Goal: Task Accomplishment & Management: Use online tool/utility

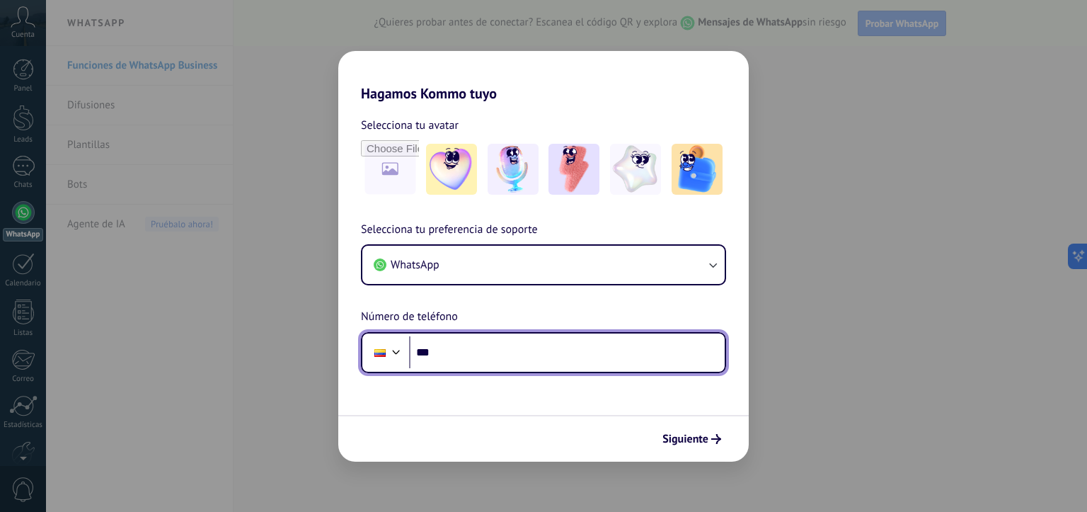
click at [482, 356] on input "***" at bounding box center [567, 352] width 316 height 33
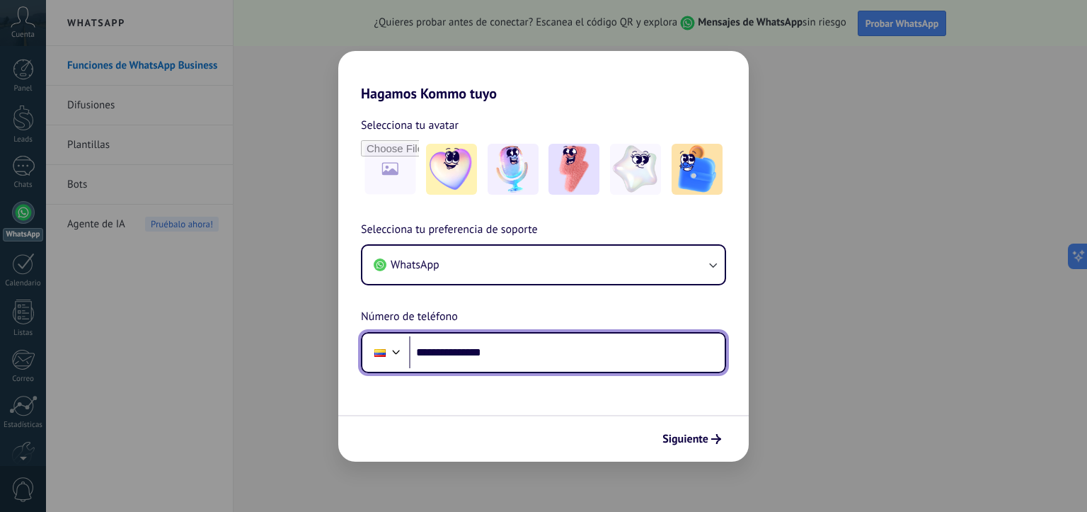
type input "**********"
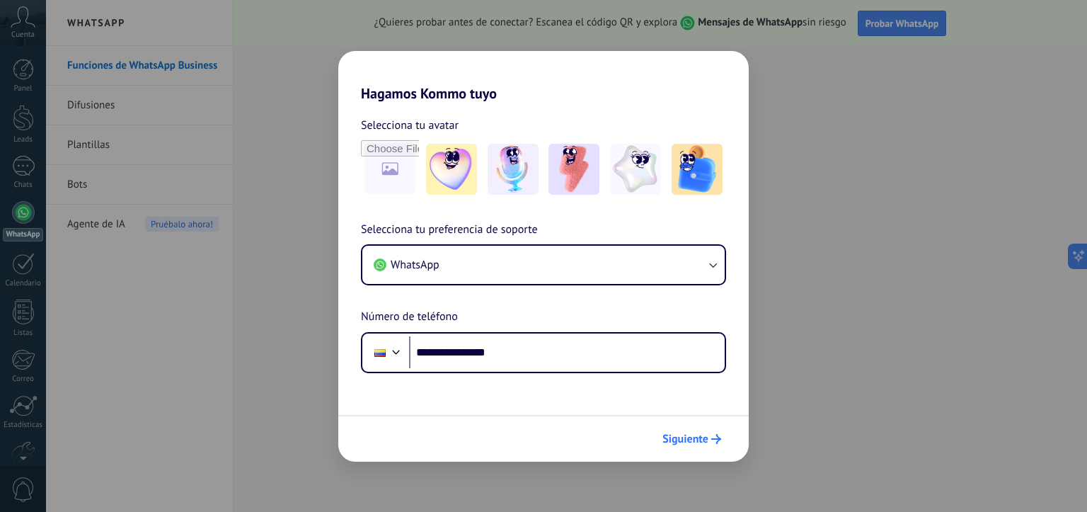
click at [688, 437] on span "Siguiente" at bounding box center [686, 439] width 46 height 10
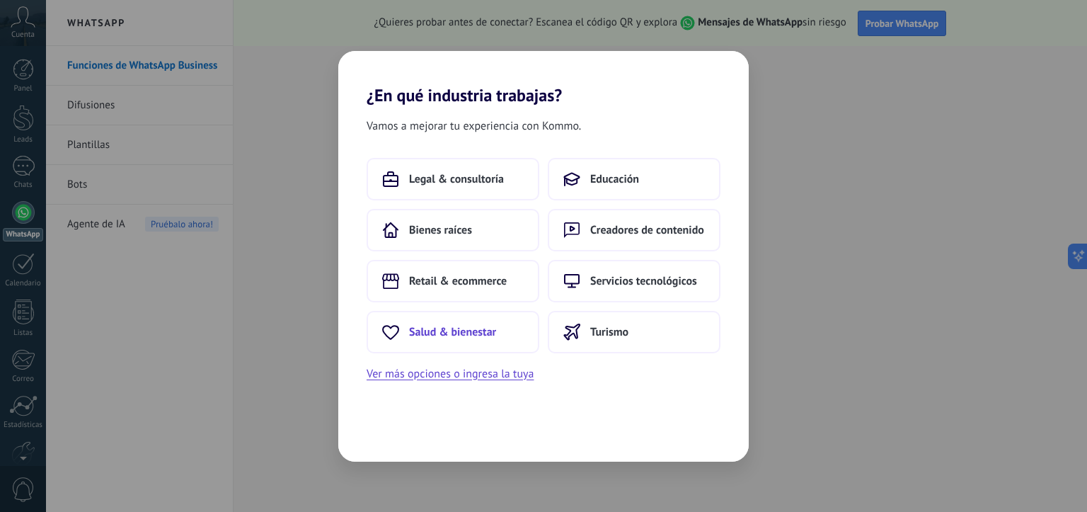
click at [481, 328] on span "Salud & bienestar" at bounding box center [452, 332] width 87 height 14
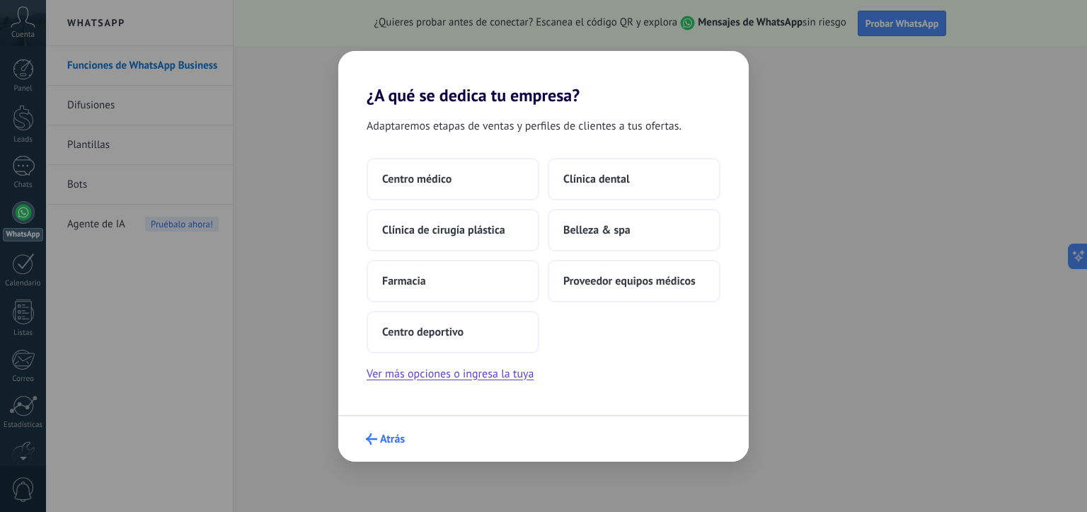
click at [380, 431] on button "Atrás" at bounding box center [386, 439] width 52 height 24
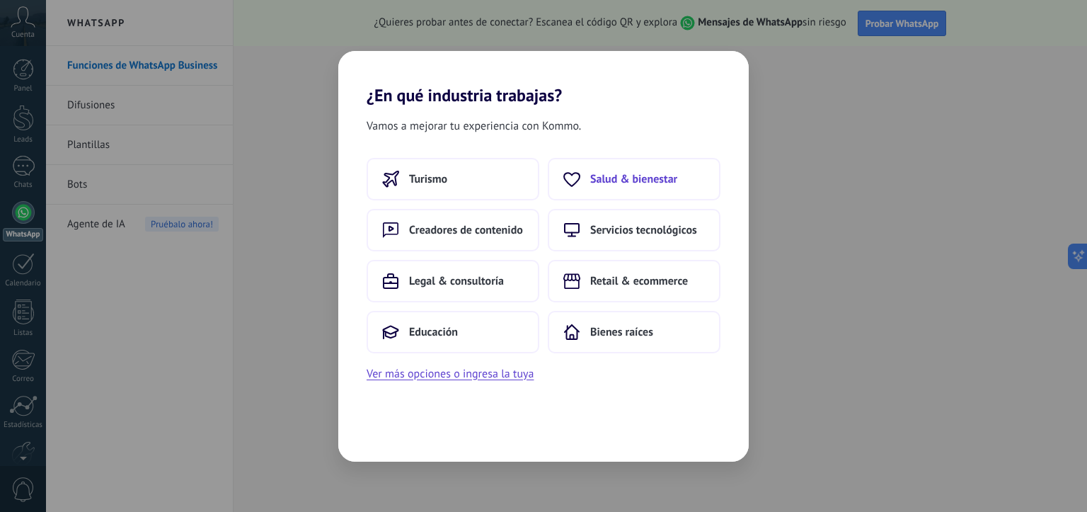
click at [657, 183] on span "Salud & bienestar" at bounding box center [633, 179] width 87 height 14
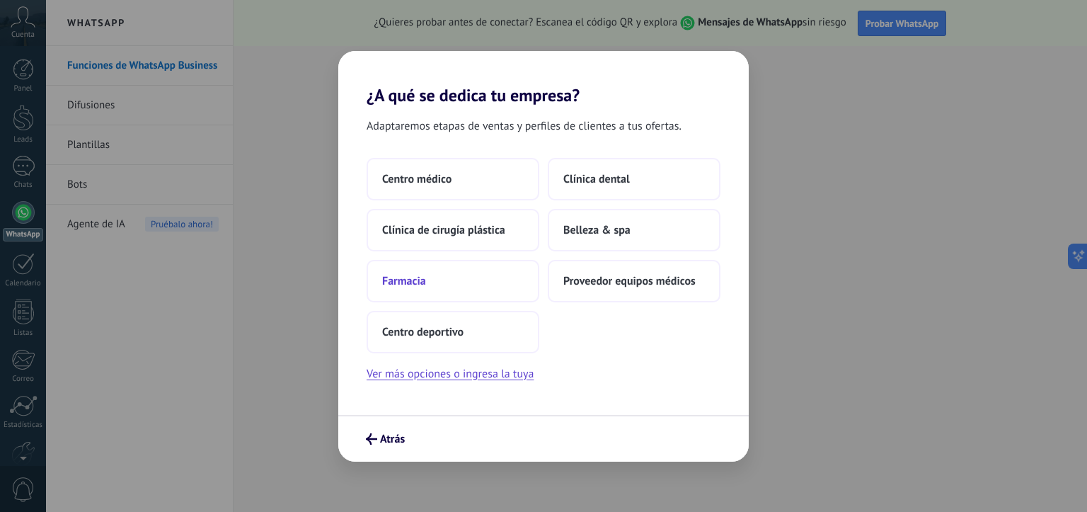
click at [454, 298] on button "Farmacia" at bounding box center [453, 281] width 173 height 42
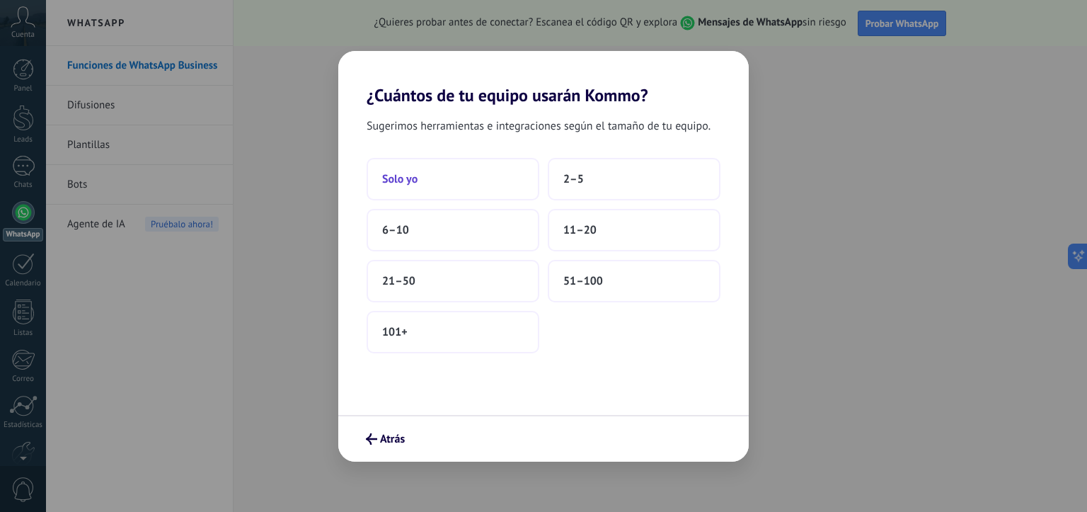
click at [466, 183] on button "Solo yo" at bounding box center [453, 179] width 173 height 42
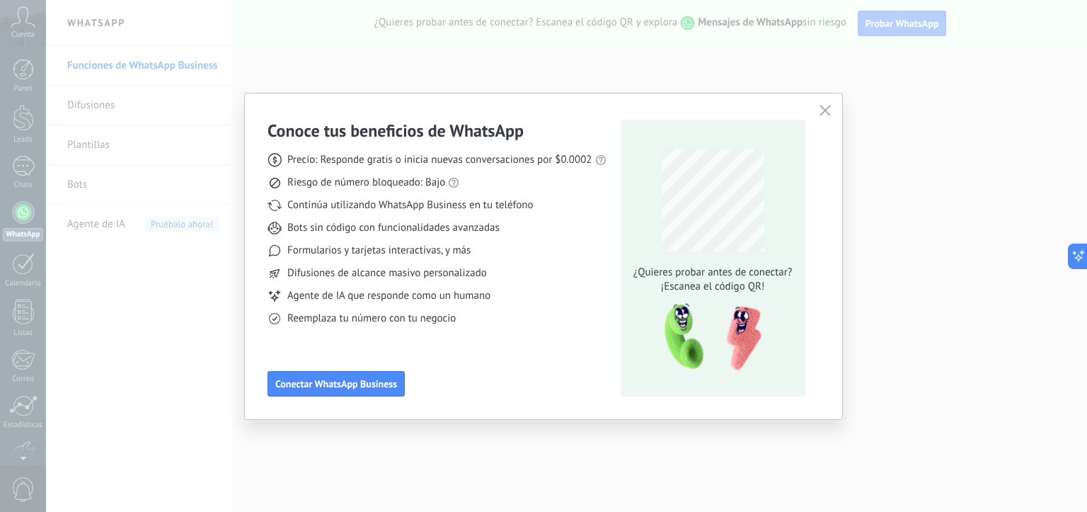
click at [828, 107] on use "button" at bounding box center [825, 110] width 11 height 11
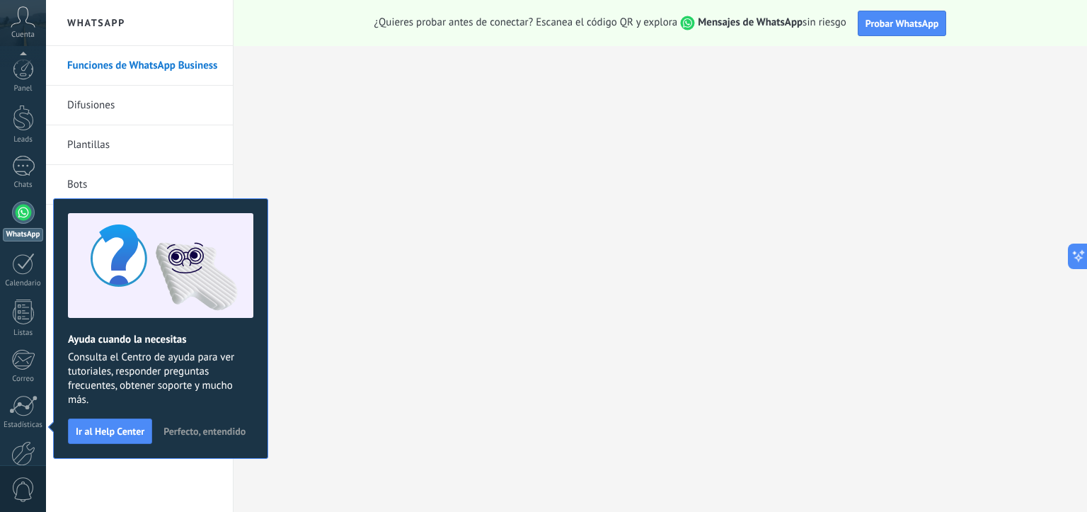
scroll to position [76, 0]
click at [18, 136] on div at bounding box center [23, 136] width 23 height 23
